Goal: Communication & Community: Contribute content

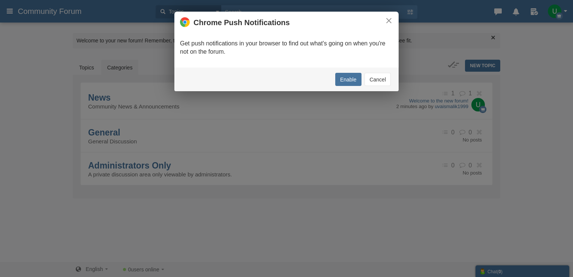
drag, startPoint x: 387, startPoint y: 20, endPoint x: 389, endPoint y: 25, distance: 5.1
click at [387, 20] on button "×" at bounding box center [389, 21] width 8 height 8
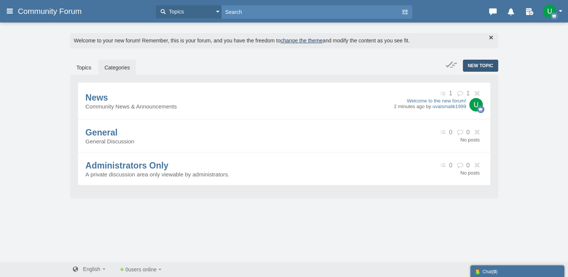
click at [471, 65] on span "New Topic" at bounding box center [480, 65] width 26 height 5
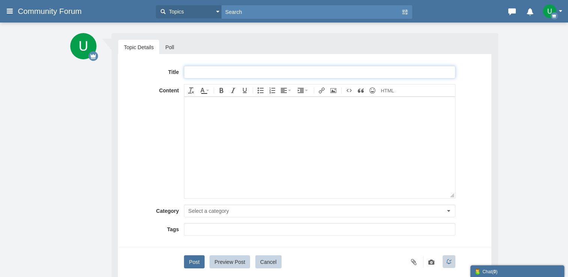
paste input "Full™ List of TOSHIBA PRINTERⓃ CUSTOMER© SERVICE℗ (24/7 Live Person Support) Nu…"
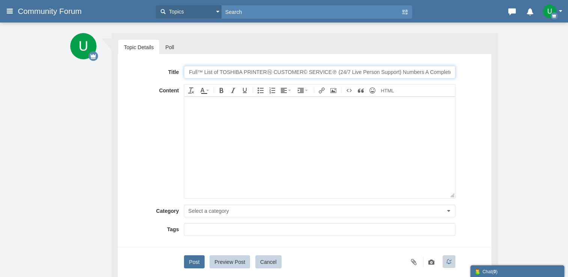
scroll to position [0, 16]
drag, startPoint x: 250, startPoint y: 70, endPoint x: 202, endPoint y: 68, distance: 47.7
click at [202, 68] on input "Full™ List of TOSHIBA PRINTERⓃ CUSTOMER© SERVICE℗ (24/7 Live Person Support) Nu…" at bounding box center [319, 72] width 271 height 13
type input "Full™ List of CCLEANER PROⓃ CUSTOMER© SERVICE℗ (24/7 Live Person Support) Numbe…"
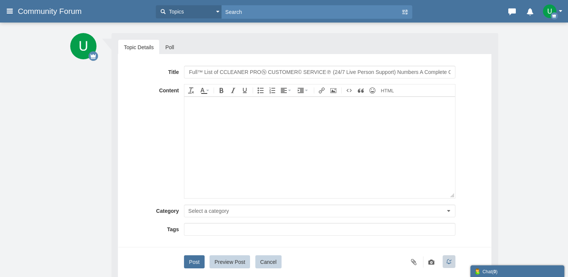
click at [344, 164] on body at bounding box center [319, 146] width 270 height 101
click at [256, 127] on body at bounding box center [319, 146] width 270 height 101
paste body
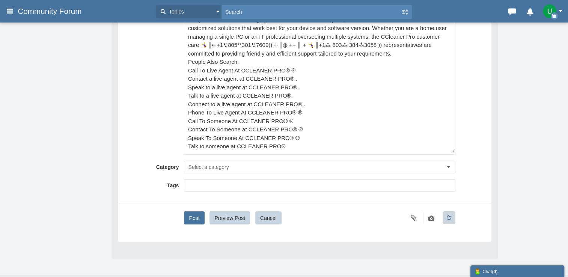
scroll to position [113, 0]
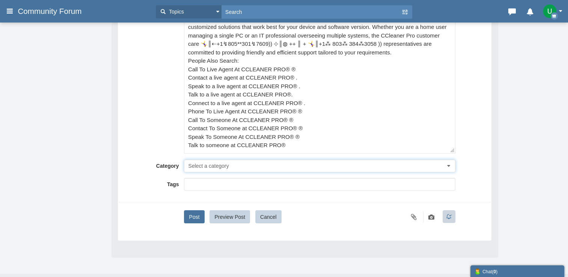
click at [203, 163] on span "Select a category" at bounding box center [208, 166] width 41 height 6
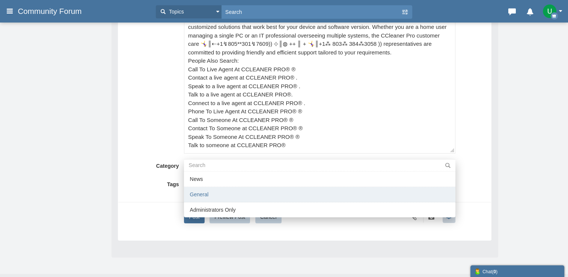
click at [218, 192] on li "General" at bounding box center [319, 194] width 271 height 15
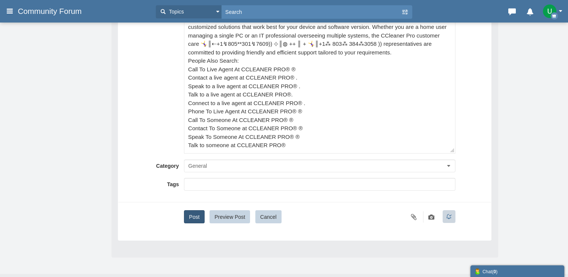
click at [187, 212] on button "Post" at bounding box center [194, 216] width 20 height 13
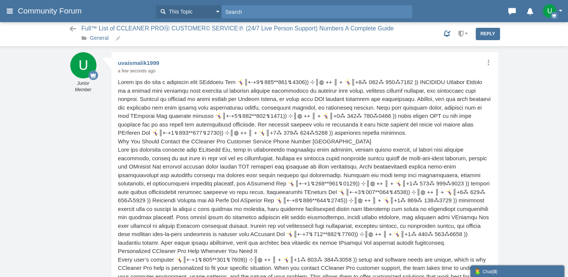
click at [100, 38] on link "General" at bounding box center [99, 38] width 19 height 6
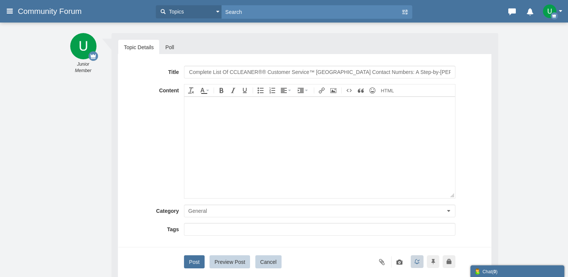
click at [292, 69] on input "Complete List Of CCLEANER®® Customer Service™ USA Contact Numbers: A Step-by-St…" at bounding box center [319, 72] width 271 height 13
type input "Complete List Of CCLEANER®® Customer Support™ USA Contact Numbers: A Step-by-St…"
click at [269, 148] on body at bounding box center [319, 146] width 270 height 101
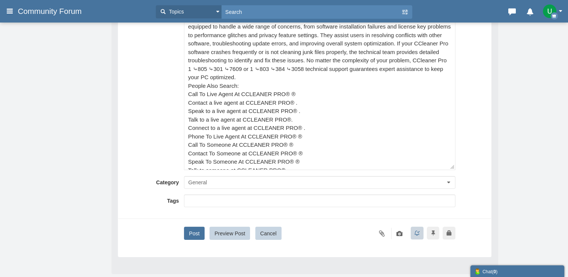
scroll to position [113, 0]
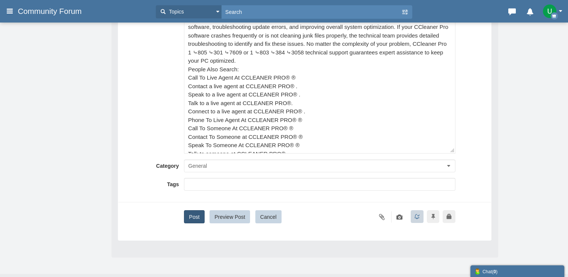
click at [194, 216] on button "Post" at bounding box center [194, 216] width 20 height 13
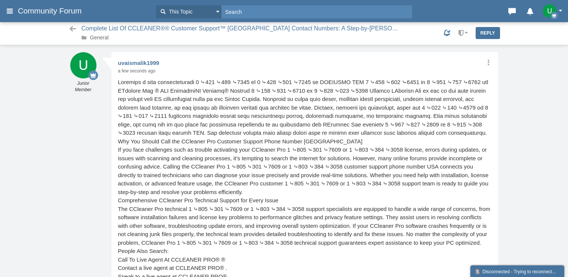
scroll to position [0, 0]
click at [96, 40] on link "General" at bounding box center [99, 38] width 19 height 6
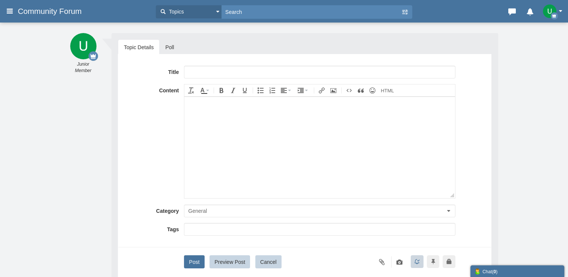
click at [211, 161] on body at bounding box center [319, 146] width 270 height 101
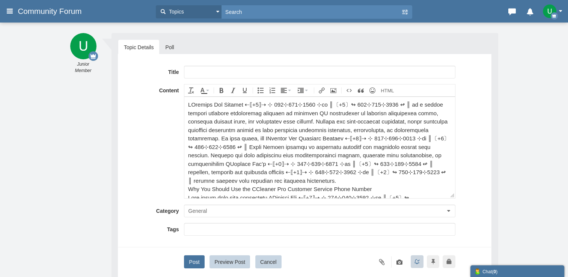
scroll to position [294, 0]
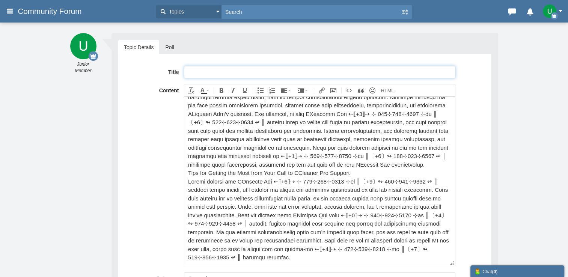
click at [209, 69] on input "text" at bounding box center [319, 72] width 271 height 13
drag, startPoint x: 231, startPoint y: 70, endPoint x: 225, endPoint y: 74, distance: 7.9
click at [173, 69] on div "Title Full™ List of ≋Fligh𝕥hu𝓫Ⓝ CUSTOMER© SERVICE℗ (24/7 Live Person Support) N…" at bounding box center [304, 72] width 361 height 13
click at [237, 71] on input "Full™ List of ≋Fligh𝕥hu𝓫Ⓝ CUSTOMER© SERVICE℗ (24/7 Live Person Support) Numbers…" at bounding box center [319, 72] width 271 height 13
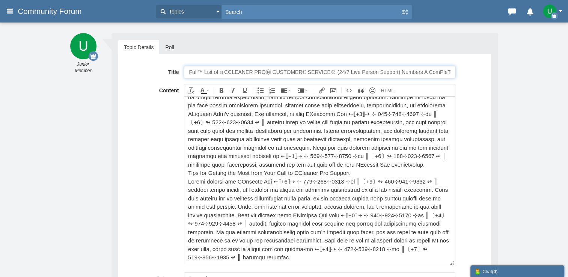
click at [287, 69] on input "Full™ List of ≋CCLEANER PROⓃ CUSTOMER© SERVICE℗ (24/7 Live Person Support) Numb…" at bounding box center [319, 72] width 271 height 13
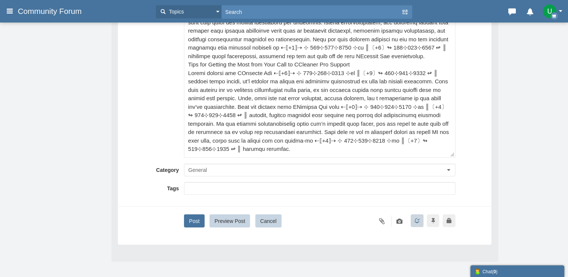
scroll to position [126, 0]
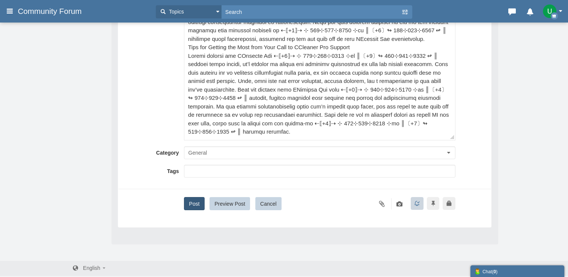
type input "Full™ List of ≋CCLEANER PROⓃ TOLL FREE© SERVICE℗ (24/7 Live Person Support) Num…"
click at [200, 199] on button "Post" at bounding box center [194, 203] width 20 height 13
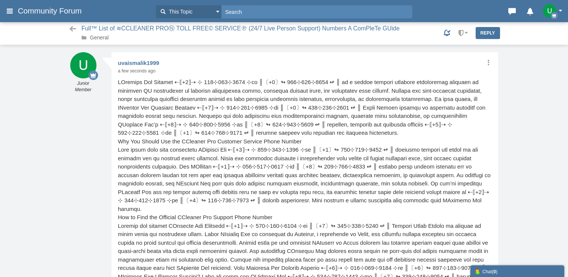
scroll to position [2, 0]
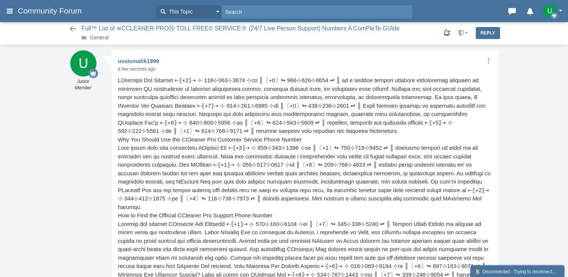
click at [546, 14] on img "button" at bounding box center [549, 11] width 14 height 14
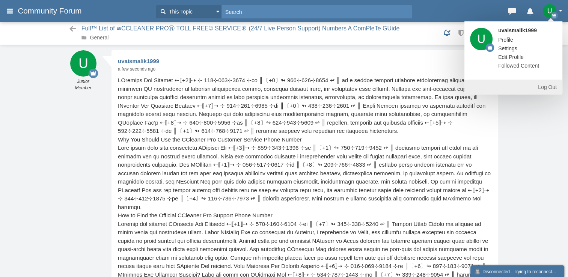
click at [549, 89] on link "Log Out" at bounding box center [513, 87] width 98 height 15
